Goal: Transaction & Acquisition: Purchase product/service

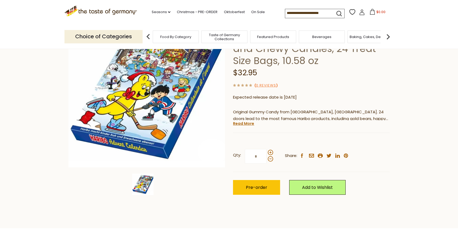
scroll to position [74, 0]
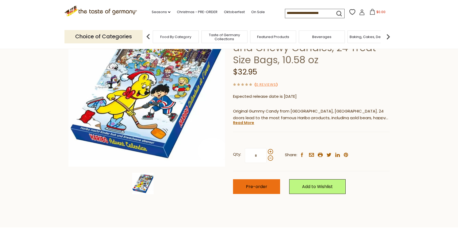
click at [249, 182] on button "Pre-order" at bounding box center [256, 186] width 47 height 15
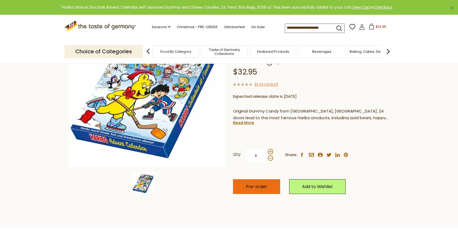
click at [258, 186] on span "Pre-order" at bounding box center [256, 186] width 21 height 6
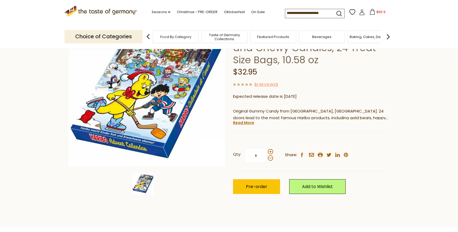
scroll to position [0, 0]
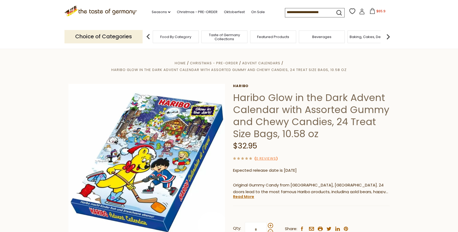
click at [374, 10] on icon at bounding box center [372, 11] width 5 height 6
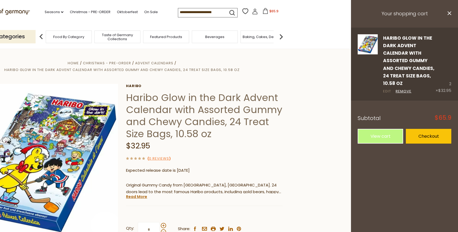
click at [390, 91] on link "Edit" at bounding box center [387, 92] width 8 height 6
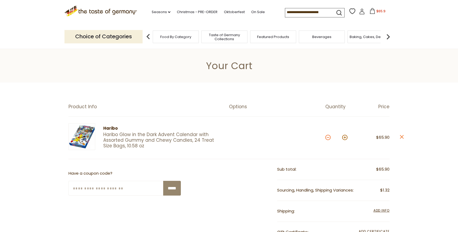
click at [327, 138] on button at bounding box center [328, 137] width 5 height 5
type input "*"
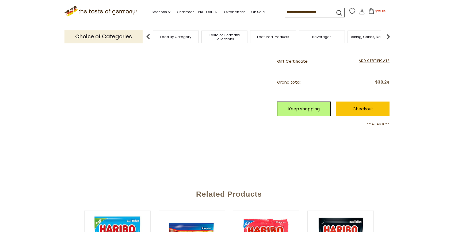
scroll to position [212, 0]
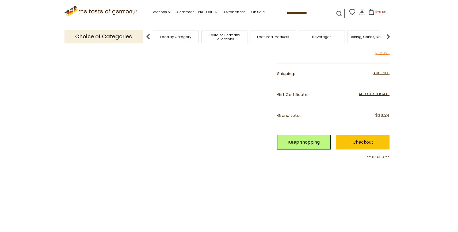
scroll to position [175, 0]
